Goal: Task Accomplishment & Management: Manage account settings

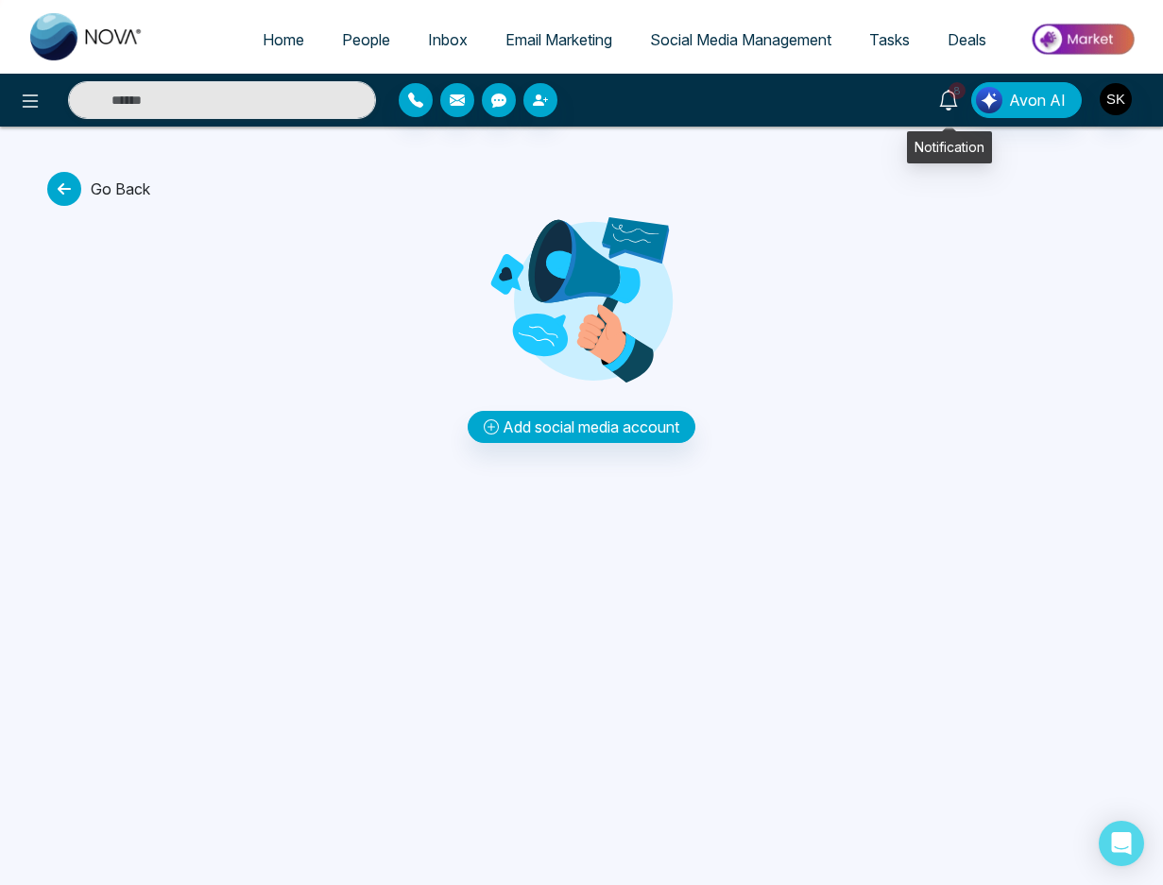
click at [950, 104] on icon at bounding box center [948, 100] width 21 height 21
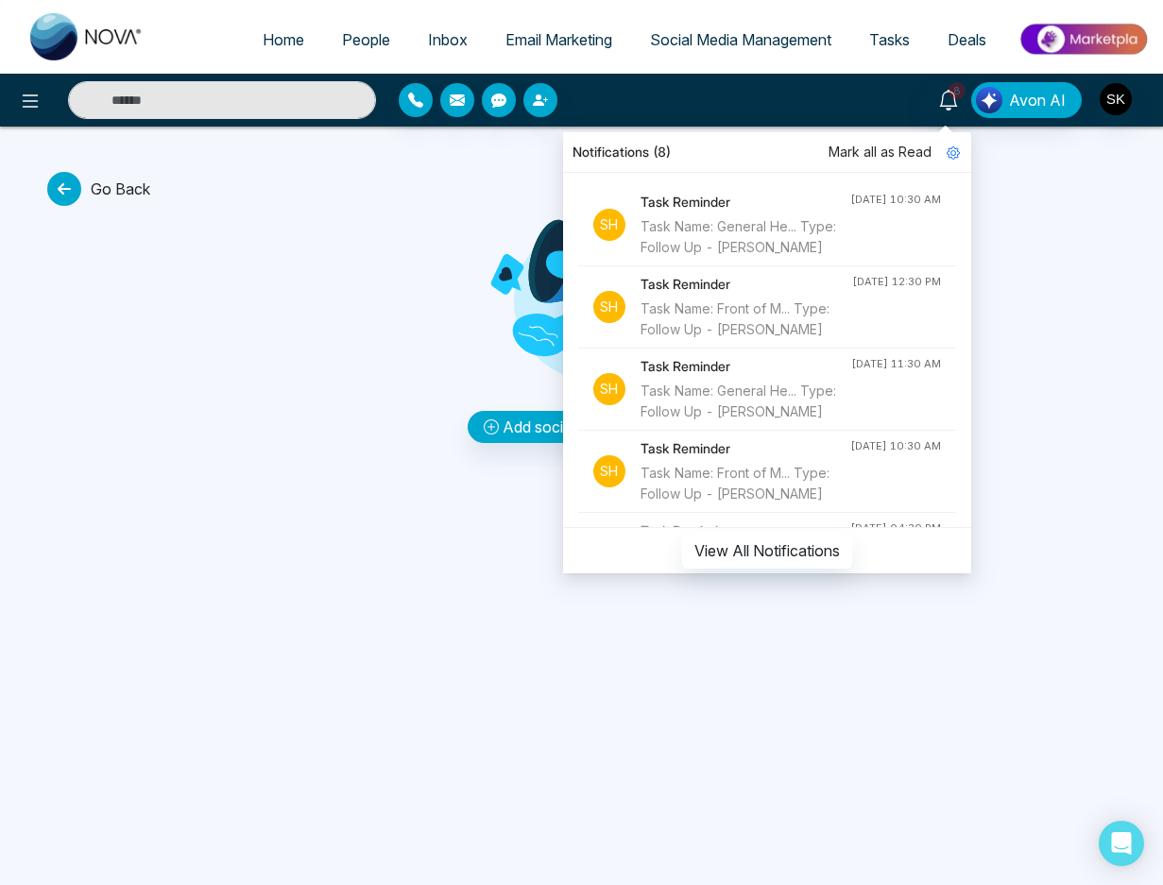
click at [1058, 286] on div "Go Back Add social media account" at bounding box center [581, 307] width 1163 height 271
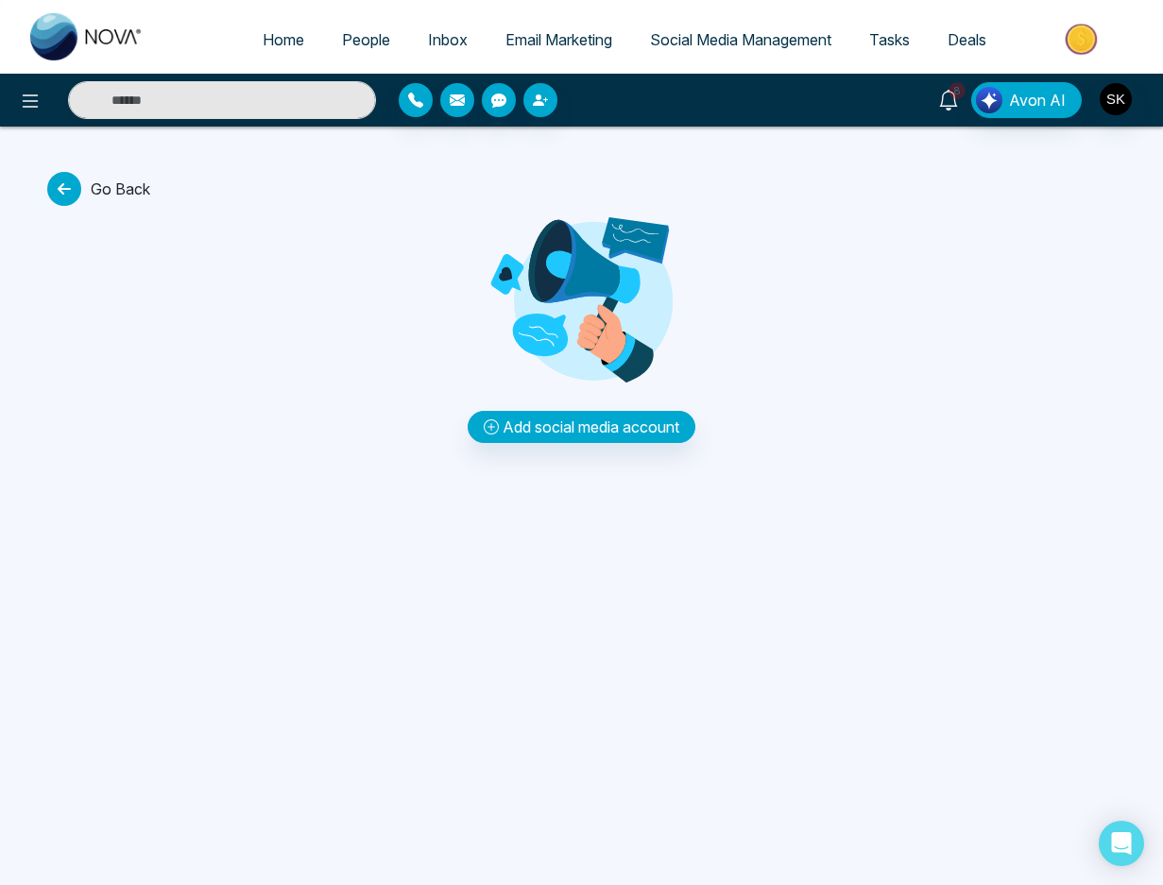
click at [956, 104] on icon at bounding box center [948, 100] width 21 height 21
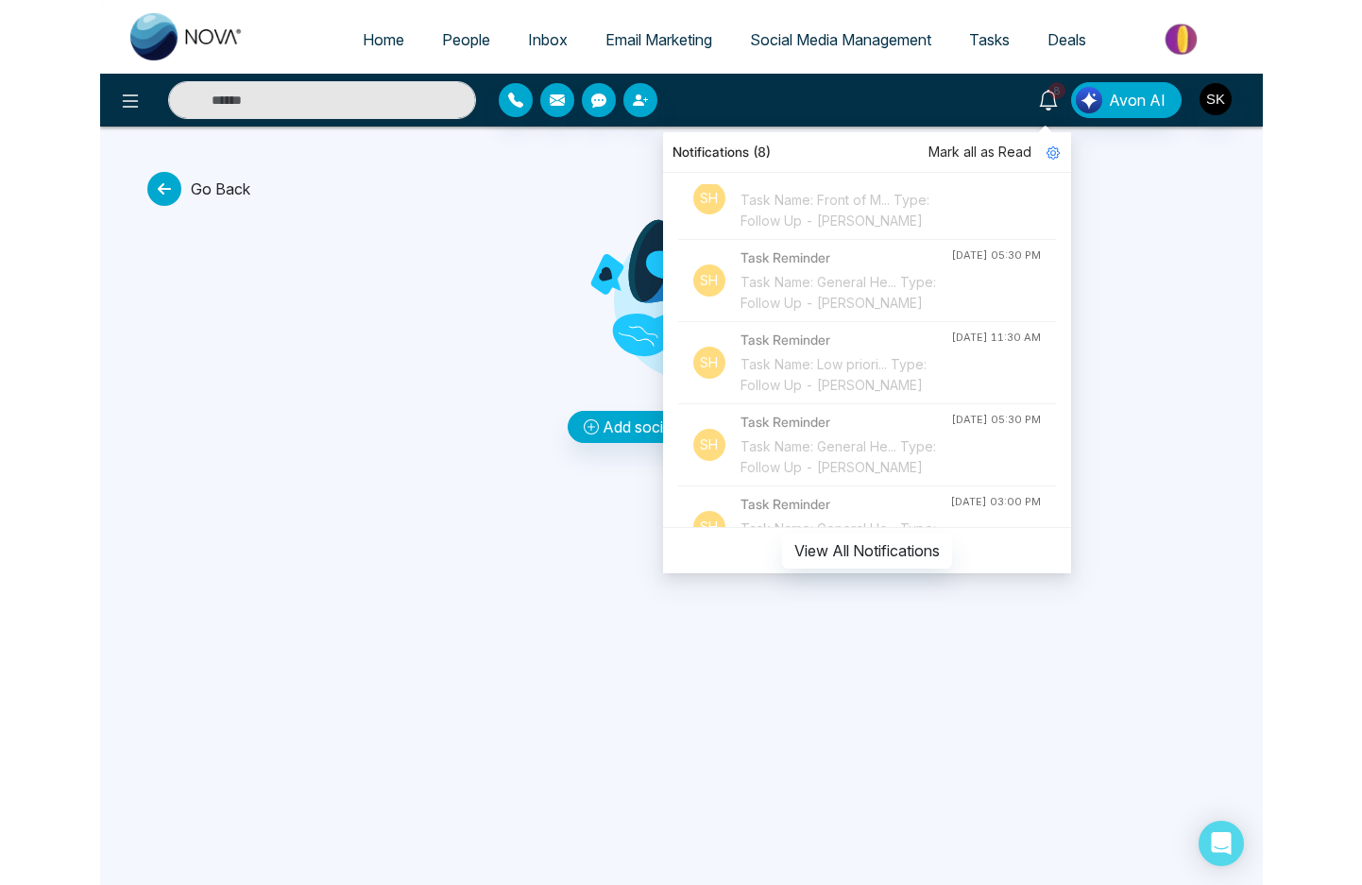
scroll to position [1013, 0]
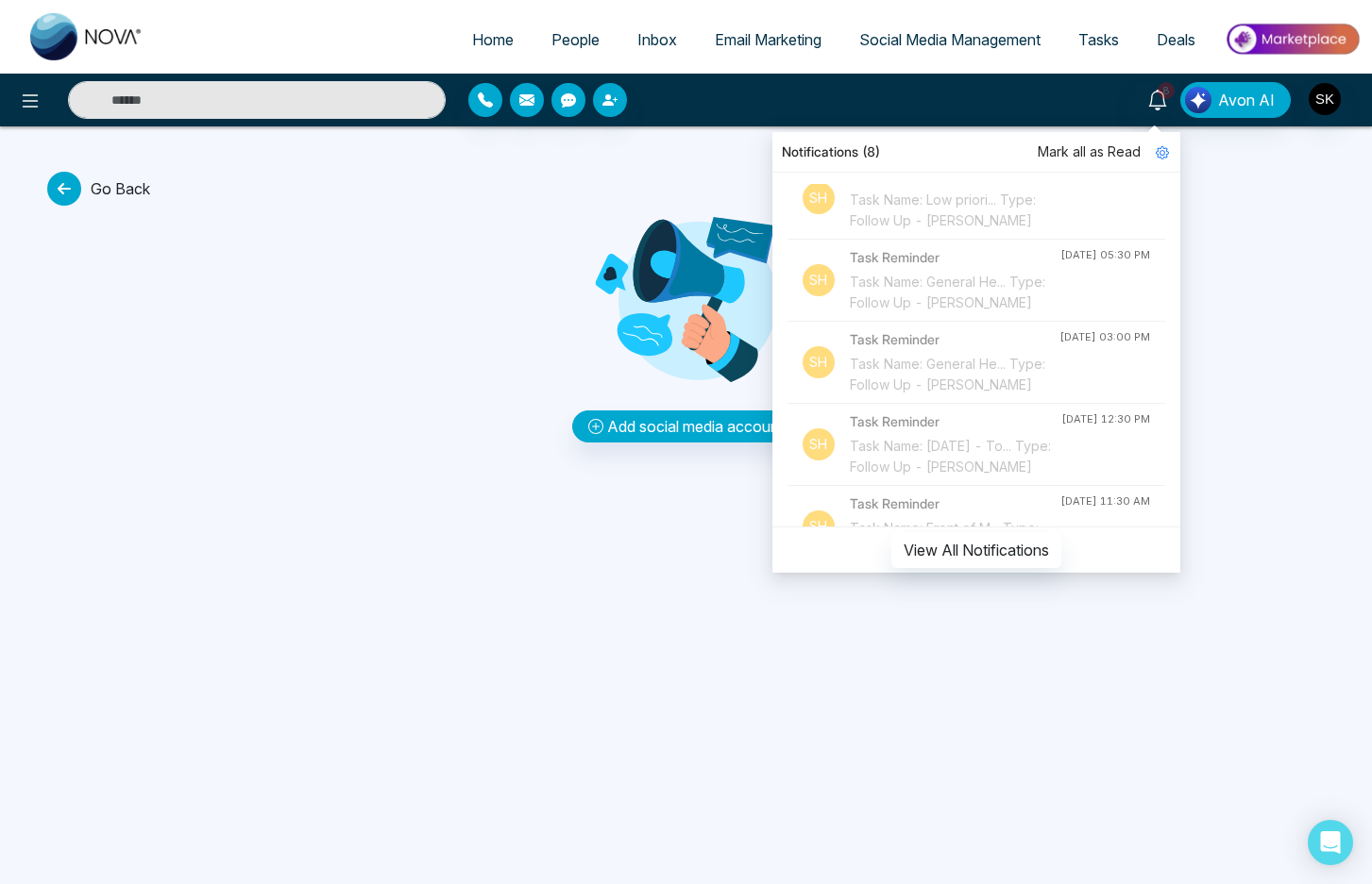
drag, startPoint x: 544, startPoint y: 207, endPoint x: 395, endPoint y: 131, distance: 167.3
click at [543, 206] on div "Go Back Add social media account" at bounding box center [686, 307] width 1372 height 271
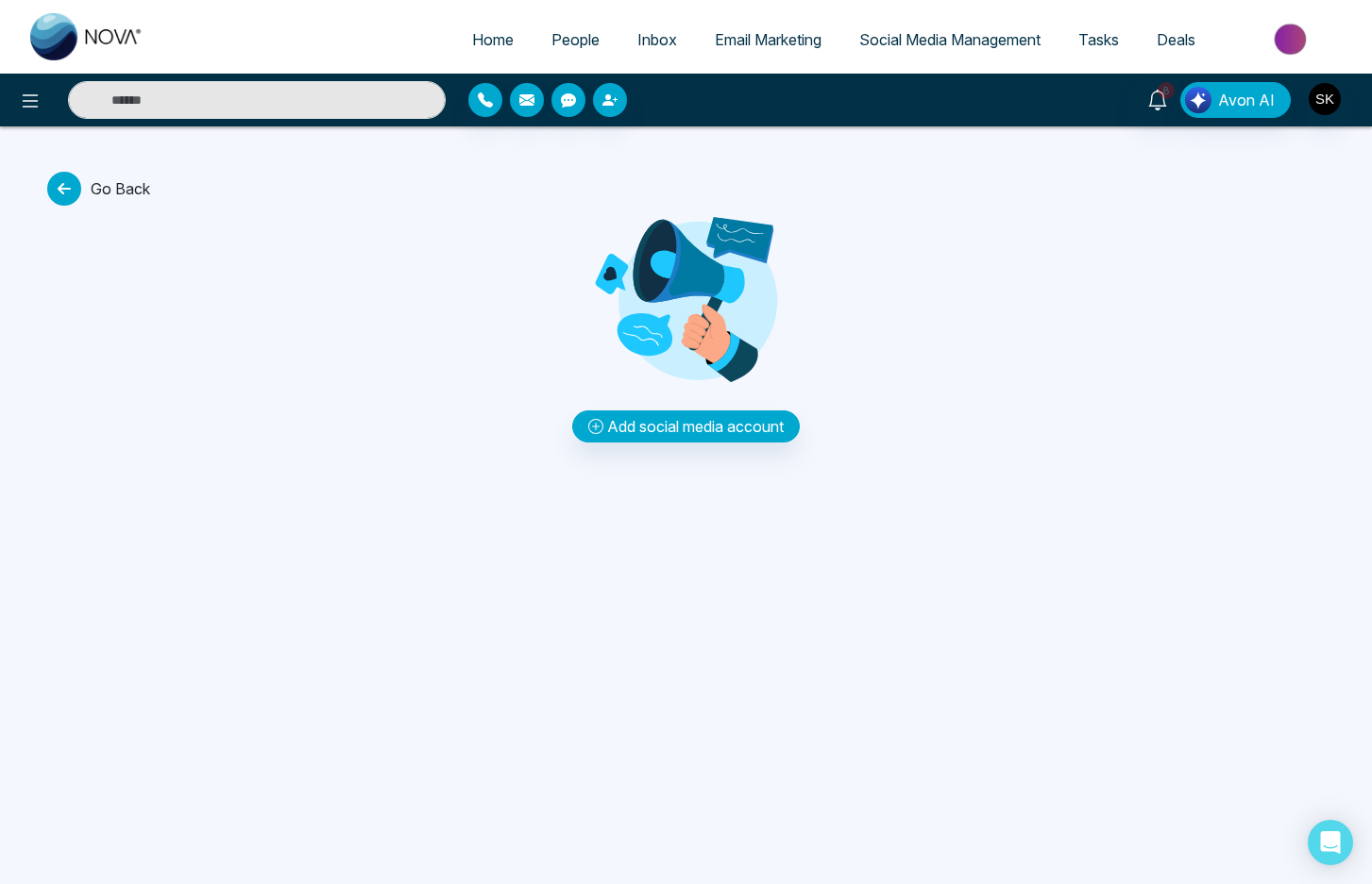
click at [372, 107] on input "text" at bounding box center [257, 100] width 378 height 38
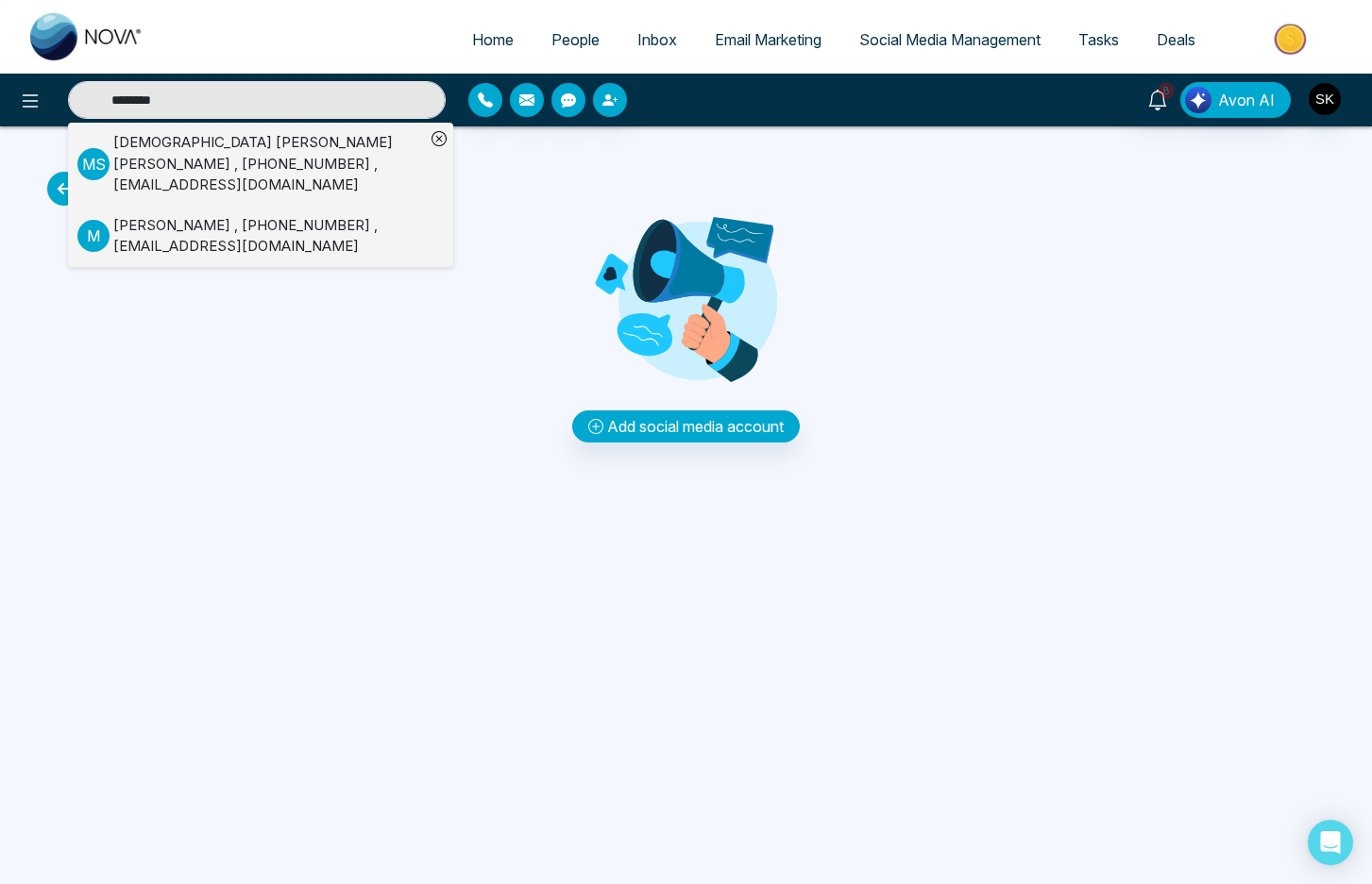
type input "********"
click at [312, 154] on div "Muhammad Suhaib Tahir Saleem , +61340019170 , suhaibtahir97@gmail.com" at bounding box center [269, 164] width 312 height 64
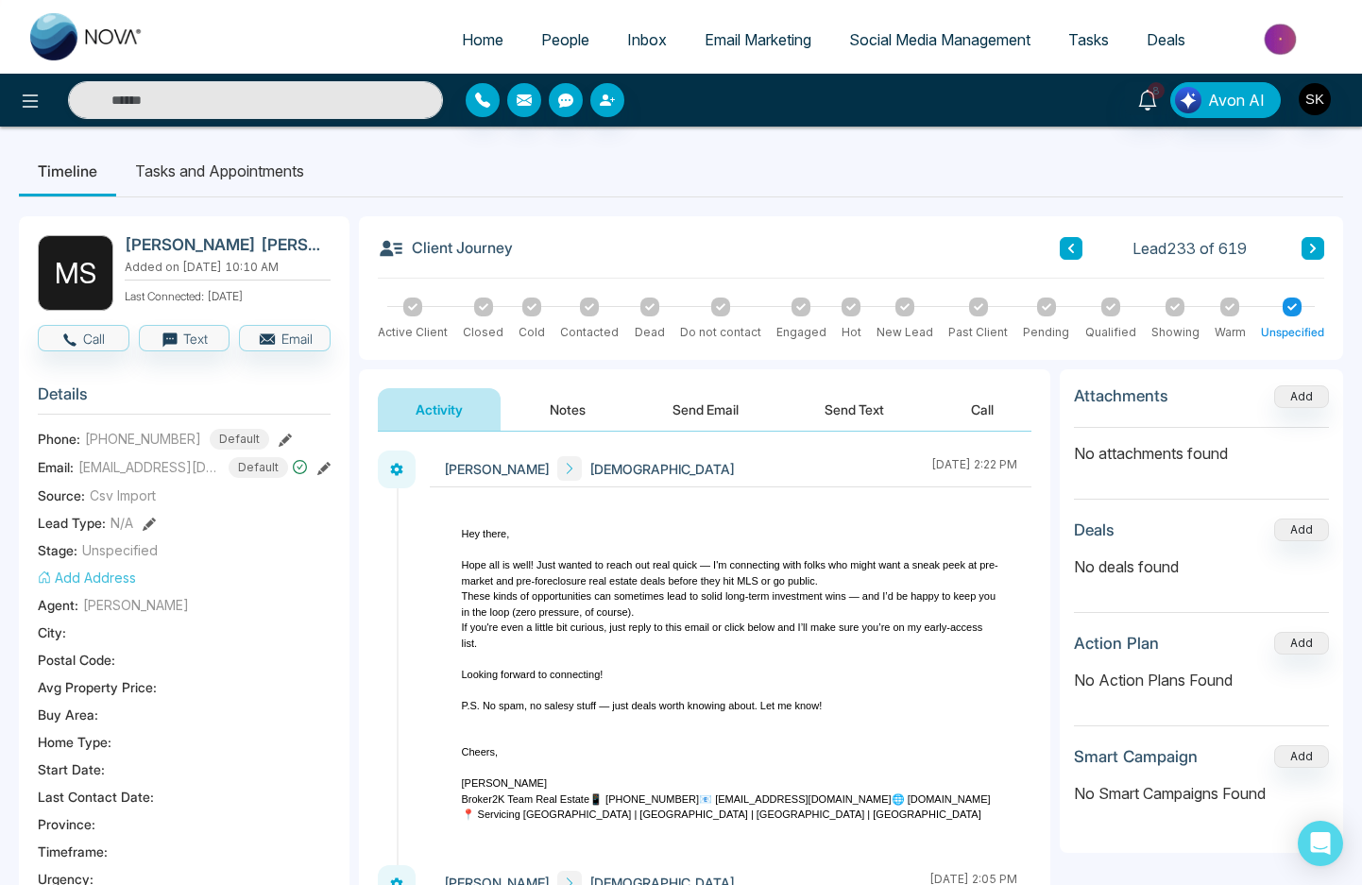
click at [556, 402] on button "Notes" at bounding box center [567, 409] width 111 height 43
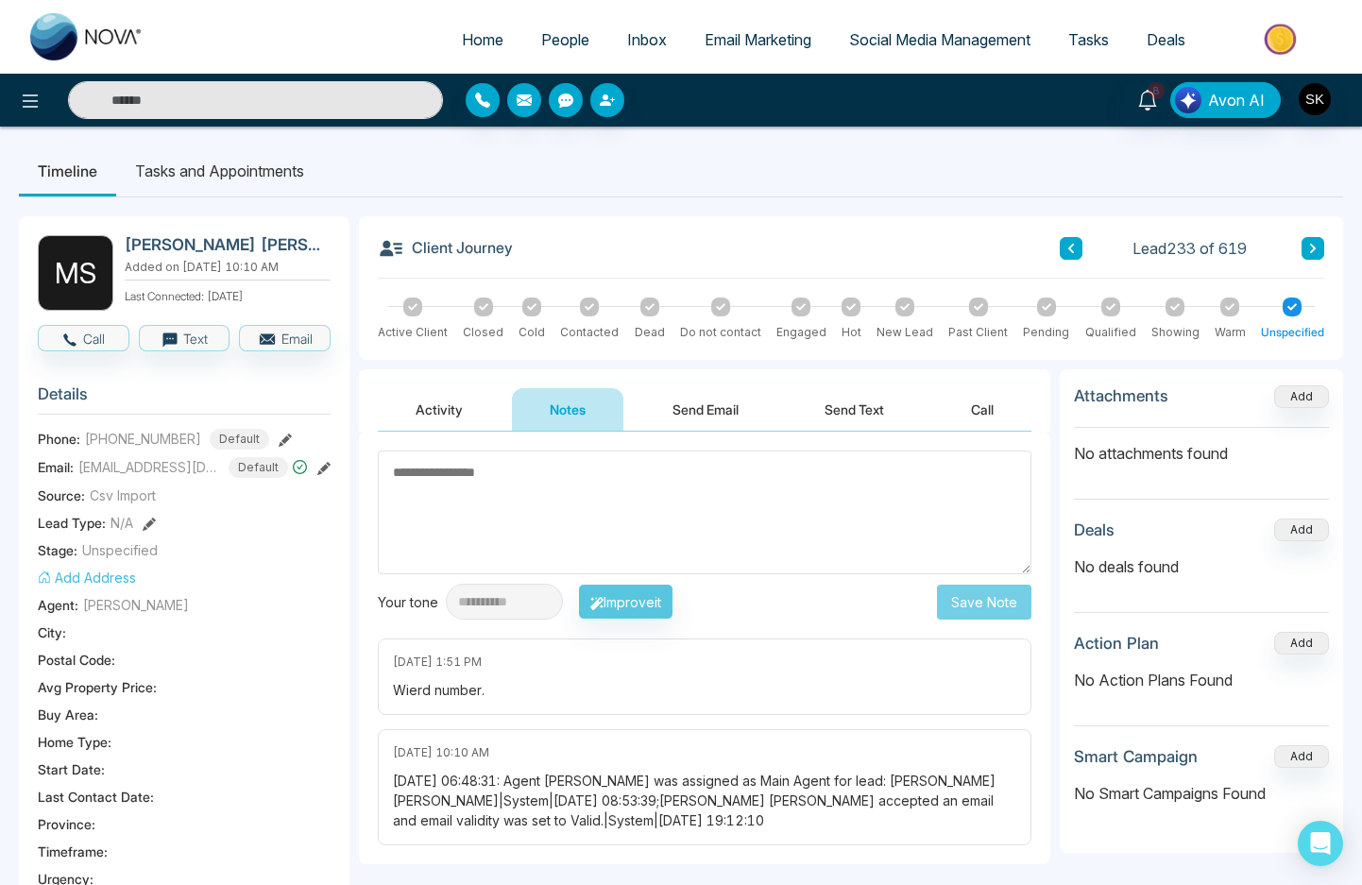
click at [326, 105] on input "text" at bounding box center [255, 100] width 375 height 38
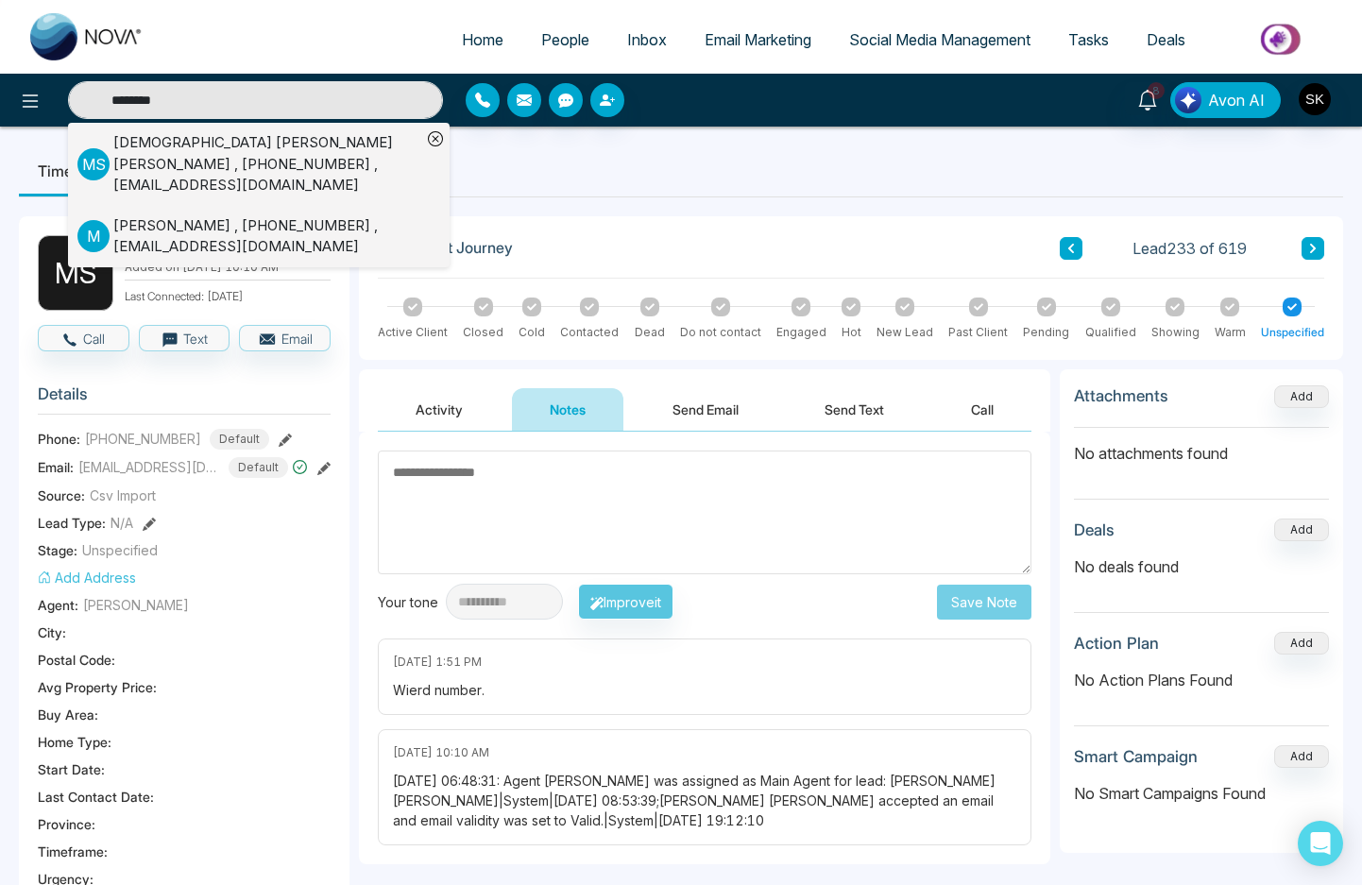
type input "********"
click at [267, 215] on div "Muhammad Zeeshan , +12093416219 , 33woodst@gmail.com" at bounding box center [267, 236] width 308 height 43
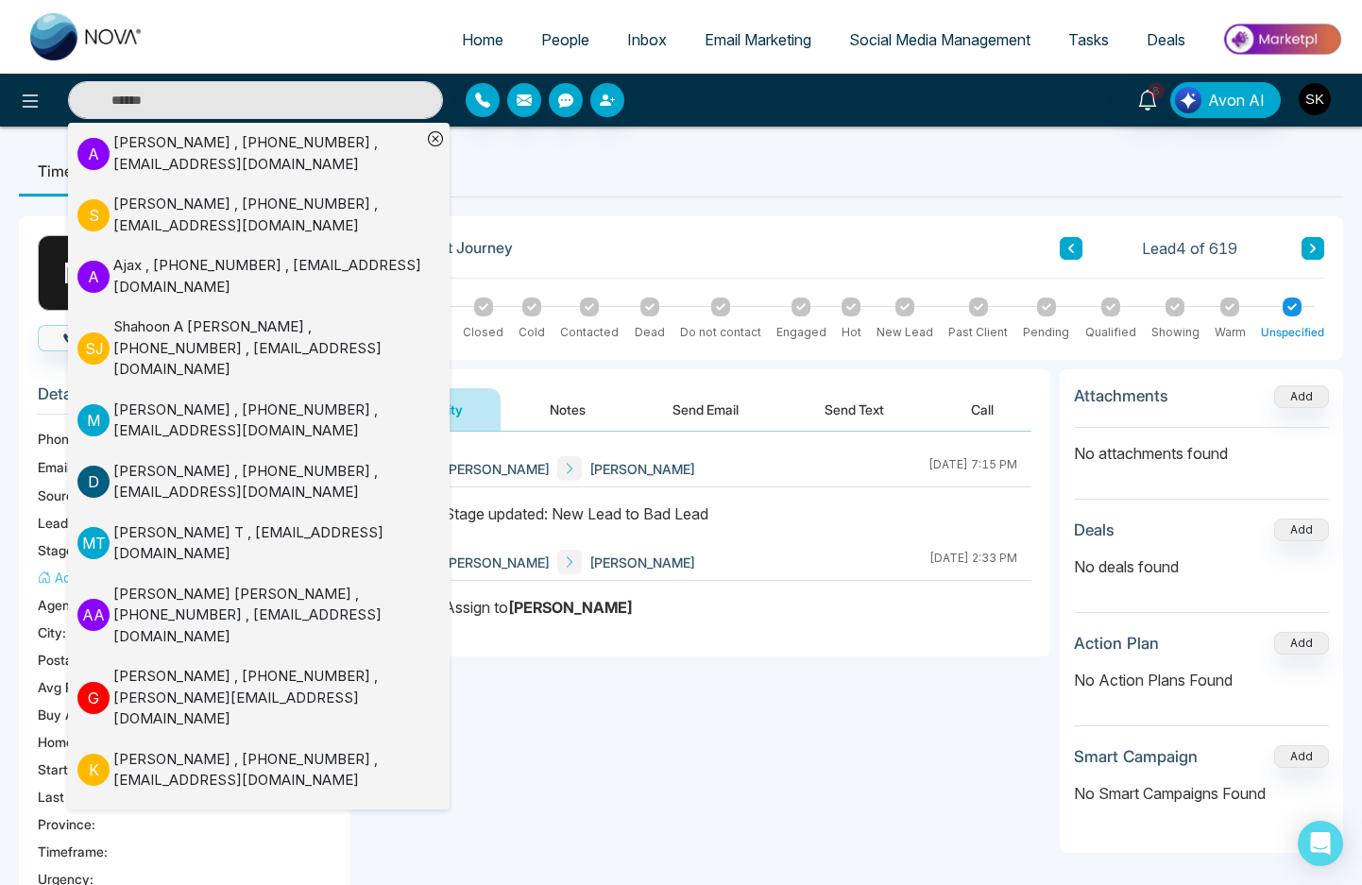
click at [1318, 100] on img "button" at bounding box center [1315, 99] width 32 height 32
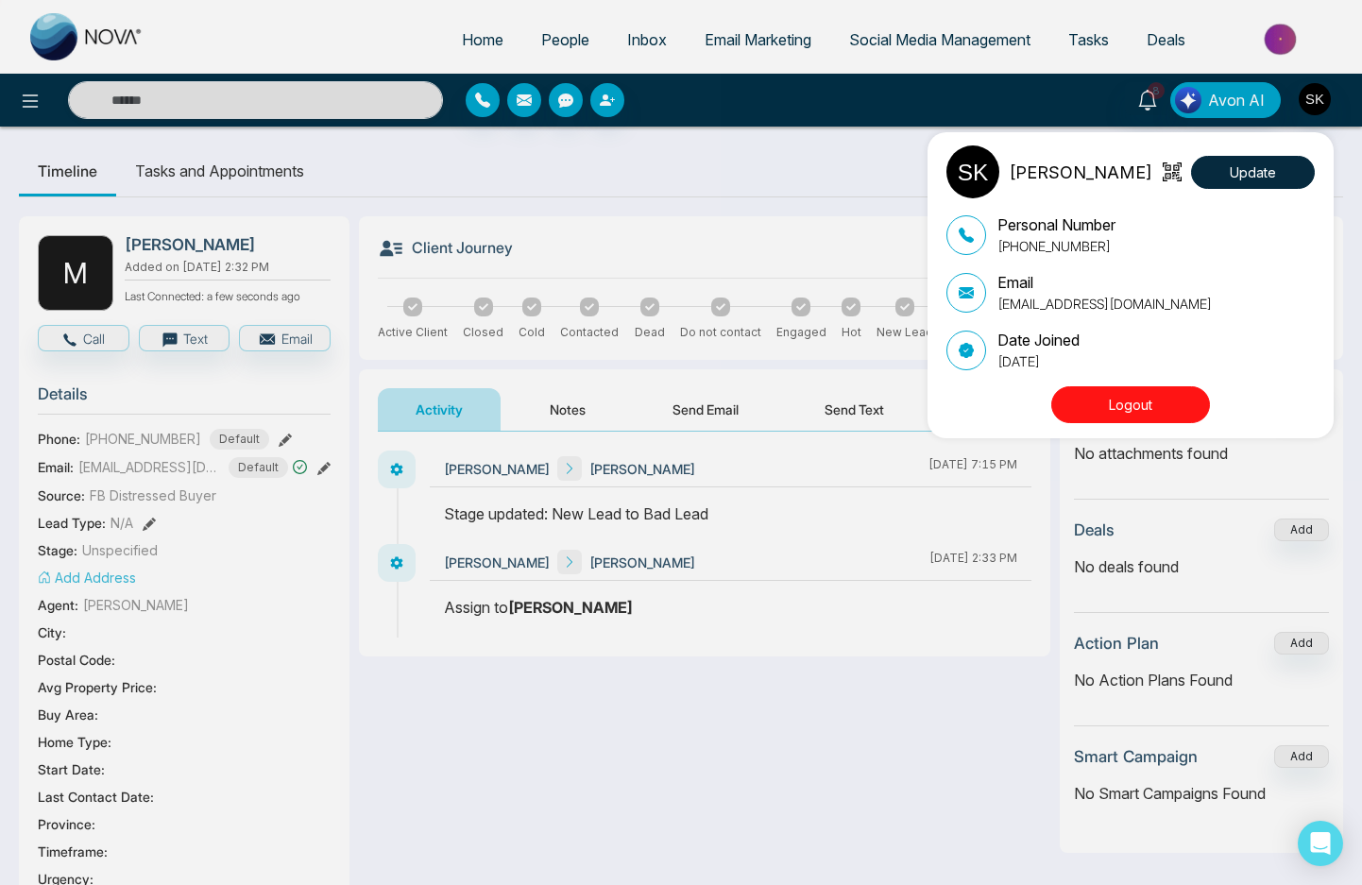
click at [1142, 404] on button "Logout" at bounding box center [1130, 404] width 159 height 37
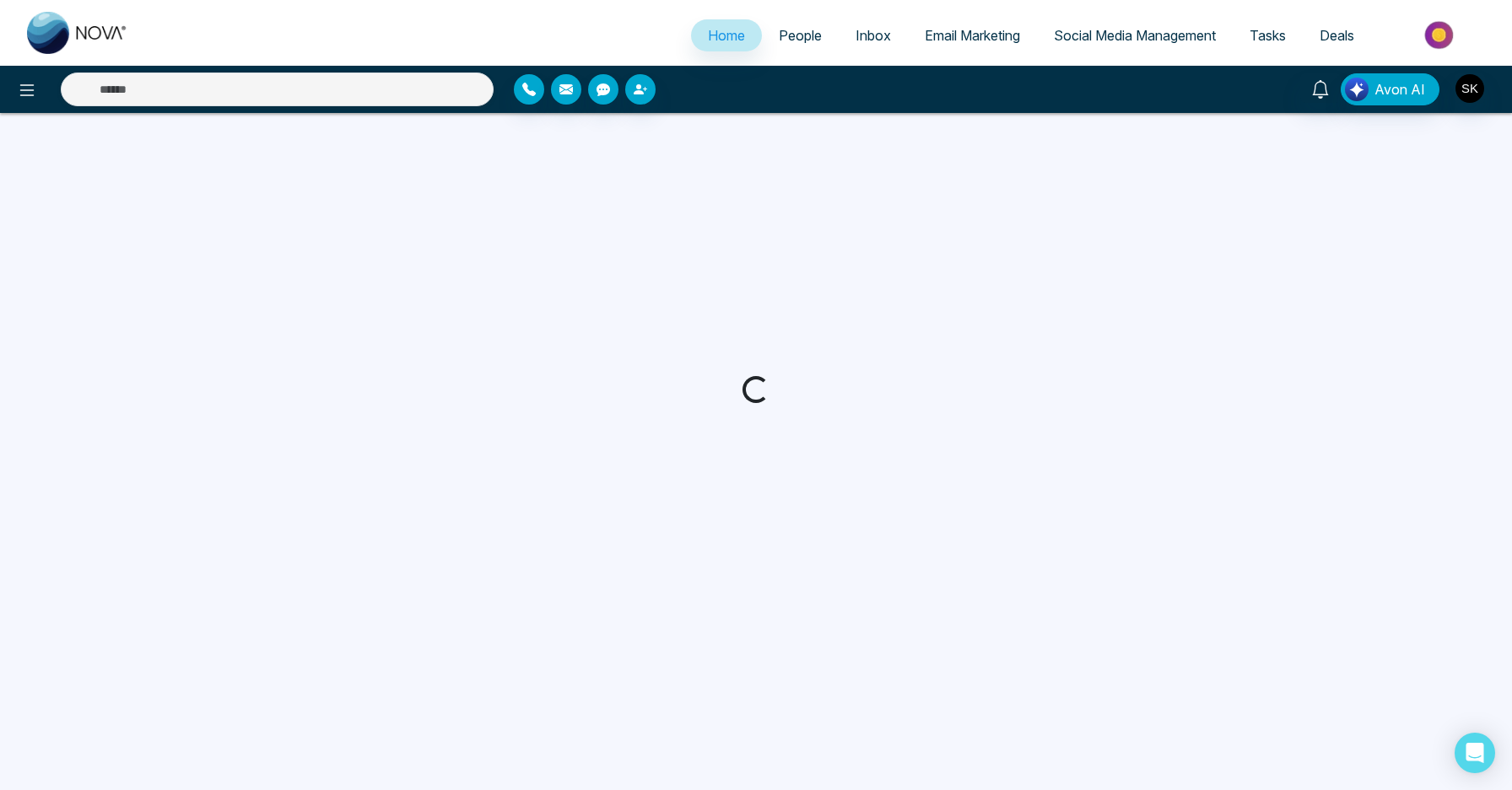
select select "*"
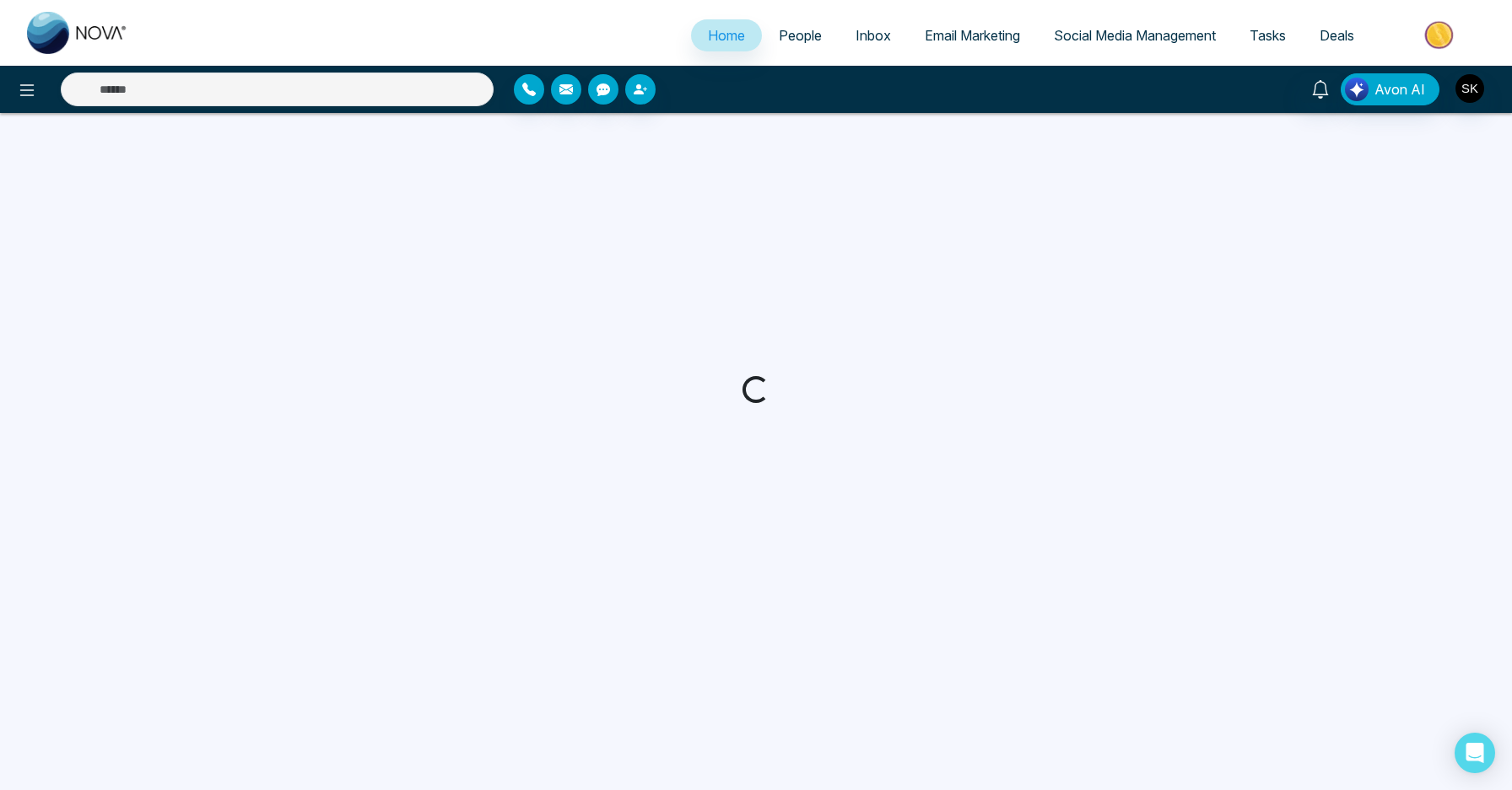
select select "*"
